Goal: Task Accomplishment & Management: Complete application form

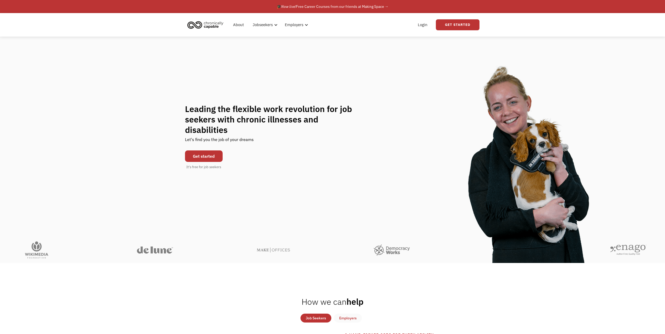
click at [214, 151] on link "Get started" at bounding box center [204, 157] width 38 height 12
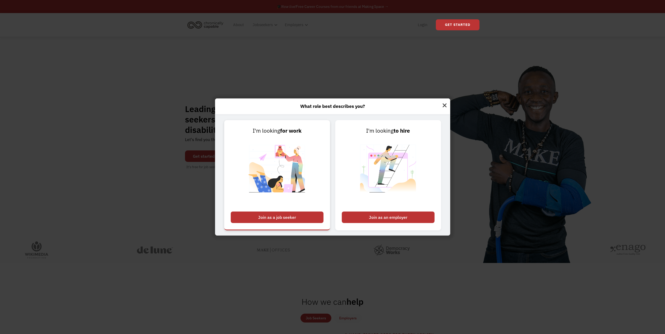
click at [313, 213] on div "Join as a job seeker" at bounding box center [277, 218] width 93 height 12
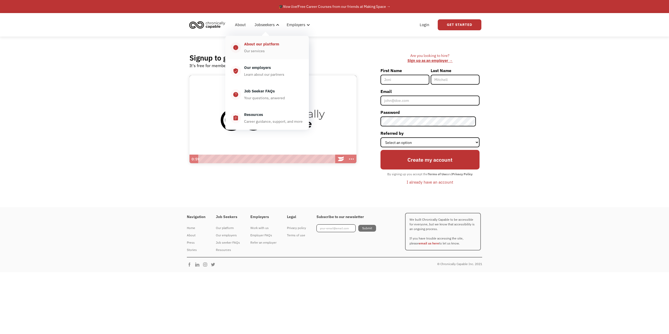
click at [266, 46] on div "About our platform" at bounding box center [261, 44] width 35 height 6
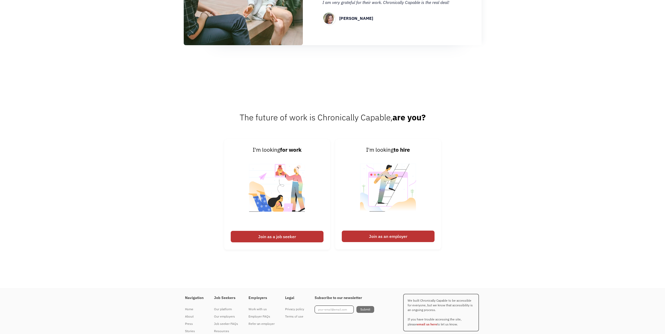
scroll to position [677, 0]
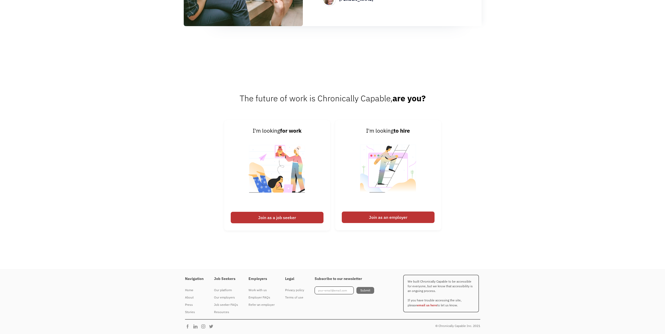
drag, startPoint x: 337, startPoint y: 193, endPoint x: 351, endPoint y: 109, distance: 85.6
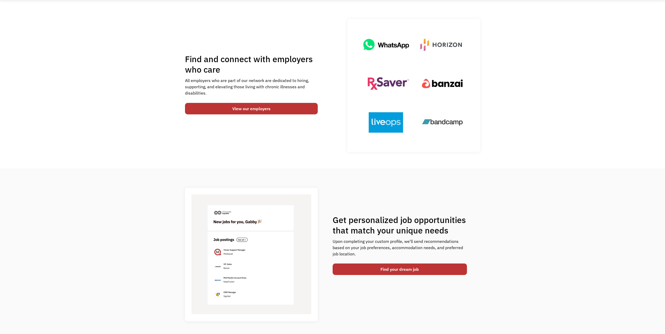
scroll to position [0, 0]
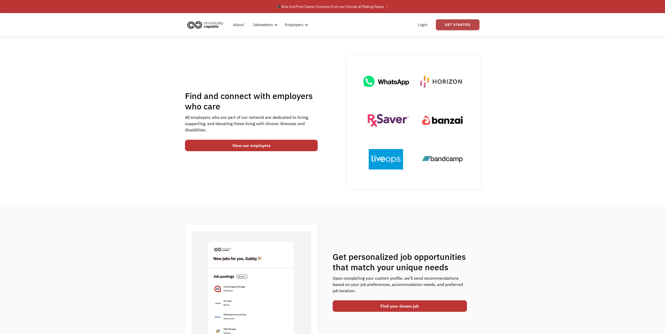
click at [454, 26] on link "Get Started" at bounding box center [458, 24] width 44 height 11
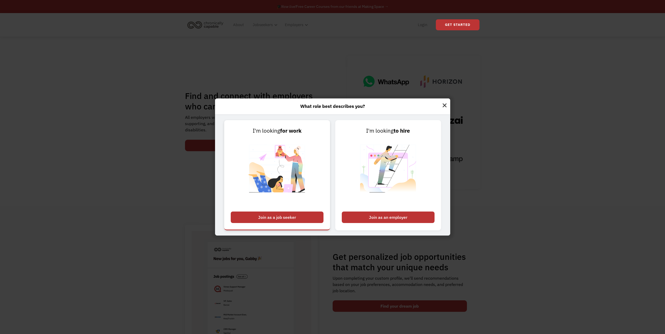
click at [296, 219] on div "Join as a job seeker" at bounding box center [277, 218] width 93 height 12
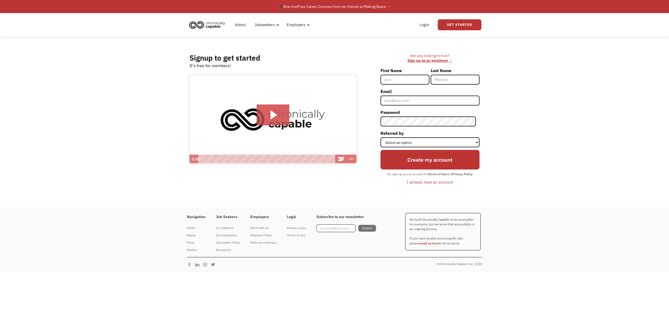
click at [413, 78] on input "First Name" at bounding box center [405, 80] width 49 height 10
click at [404, 82] on input "First Name" at bounding box center [405, 80] width 49 height 10
type input "[PERSON_NAME]"
type input "[EMAIL_ADDRESS][DOMAIN_NAME]"
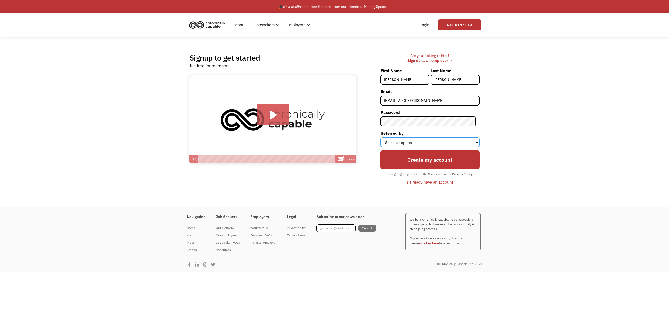
click at [422, 138] on select "Select an option Instagram Facebook Twitter Search Engine News Article Word of …" at bounding box center [430, 143] width 99 height 10
select select "Other"
click at [384, 138] on select "Select an option Instagram Facebook Twitter Search Engine News Article Word of …" at bounding box center [430, 143] width 99 height 10
click at [410, 163] on input "Create my account" at bounding box center [430, 160] width 99 height 20
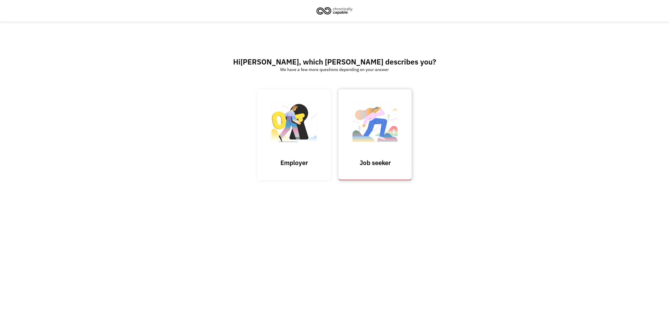
click at [394, 111] on img at bounding box center [375, 125] width 52 height 51
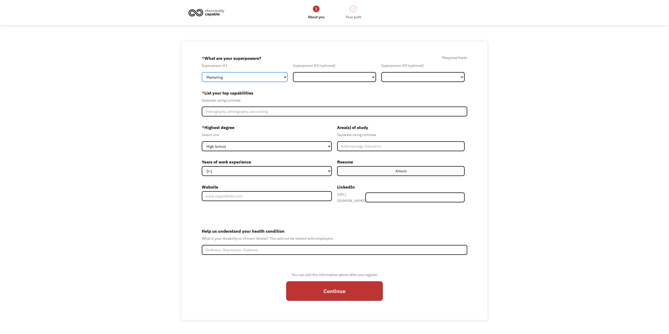
click at [242, 77] on select "Marketing Human Resources Finance Technology Operations Sales Industrial & Manu…" at bounding box center [245, 77] width 86 height 10
select select "Customer Service"
click at [202, 72] on select "Marketing Human Resources Finance Technology Operations Sales Industrial & Manu…" at bounding box center [245, 77] width 86 height 10
click at [299, 78] on select "Marketing Human Resources Finance Technology Operations Sales Industrial & Manu…" at bounding box center [334, 77] width 83 height 10
select select "Sales"
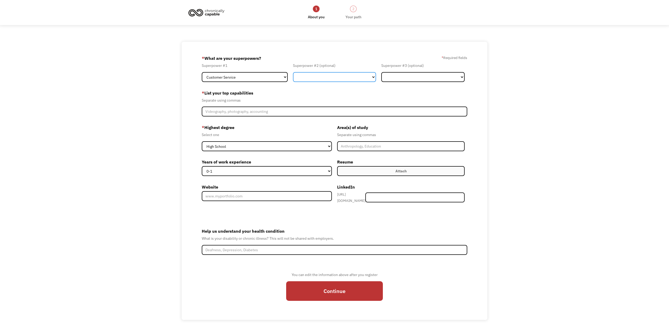
click at [293, 72] on select "Marketing Human Resources Finance Technology Operations Sales Industrial & Manu…" at bounding box center [334, 77] width 83 height 10
click at [321, 76] on select "Marketing Human Resources Finance Technology Operations Sales Industrial & Manu…" at bounding box center [334, 77] width 83 height 10
click at [321, 77] on select "Marketing Human Resources Finance Technology Operations Sales Industrial & Manu…" at bounding box center [334, 77] width 83 height 10
select select "Member-Create-Step1"
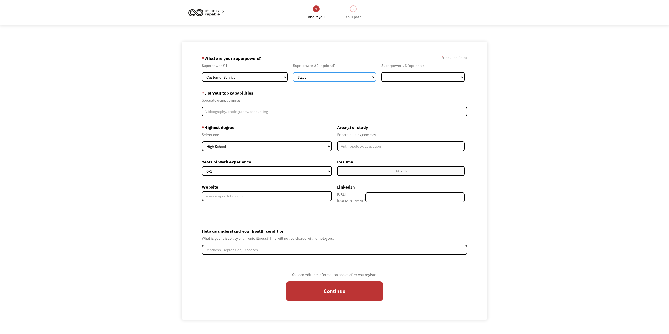
click at [293, 72] on select "Marketing Human Resources Finance Technology Operations Sales Industrial & Manu…" at bounding box center [334, 77] width 83 height 10
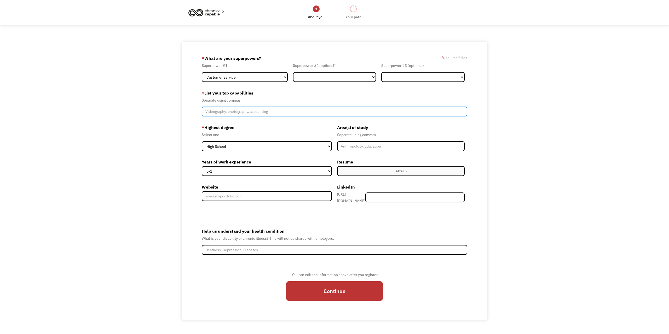
click at [246, 112] on input "Member-Create-Step1" at bounding box center [335, 112] width 266 height 10
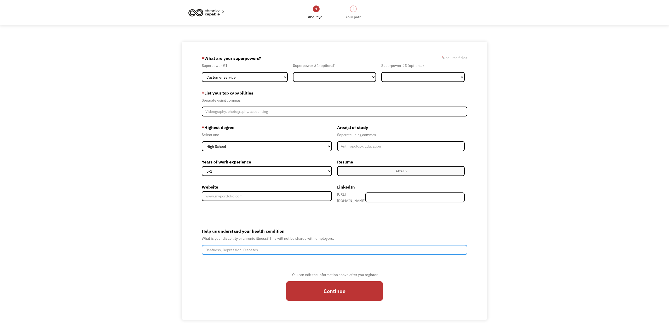
click at [278, 245] on input "Help us understand your health condition" at bounding box center [335, 250] width 266 height 10
type input "Unknown, but losing mobility quickly"
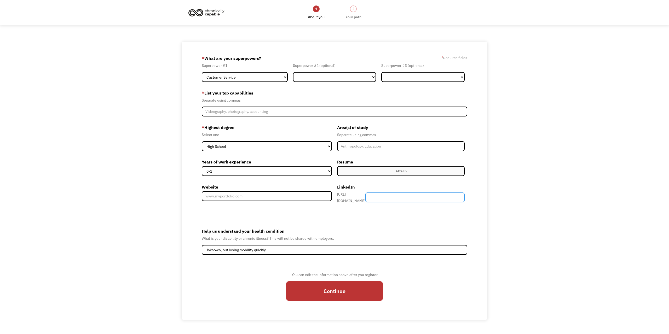
click at [400, 195] on input "Member-Create-Step1" at bounding box center [415, 198] width 99 height 10
